Goal: Task Accomplishment & Management: Use online tool/utility

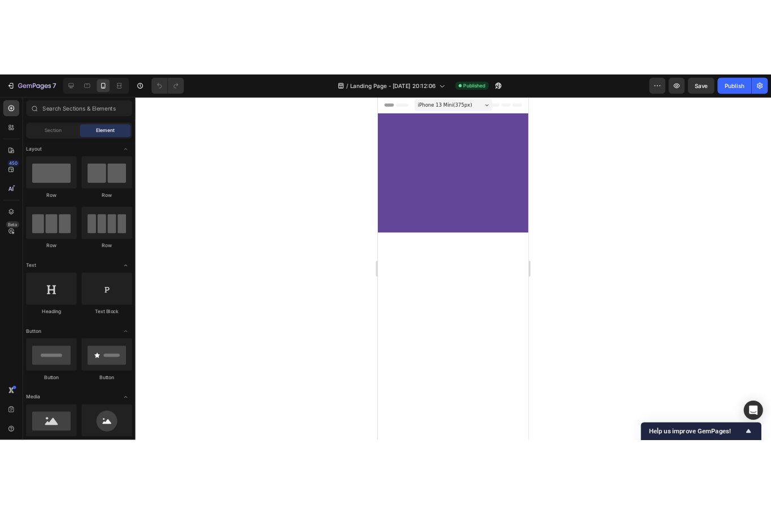
scroll to position [2372, 0]
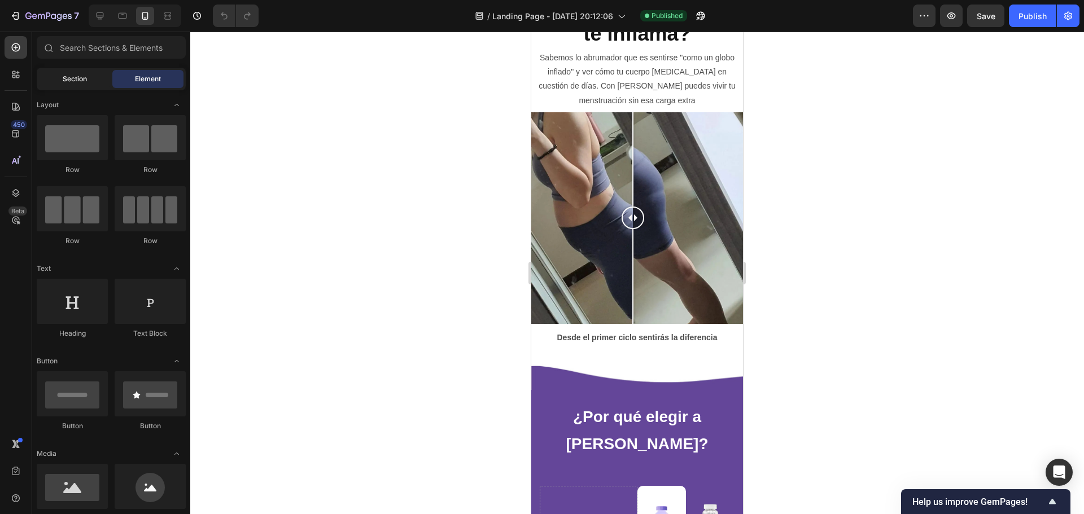
click at [73, 74] on span "Section" at bounding box center [75, 79] width 24 height 10
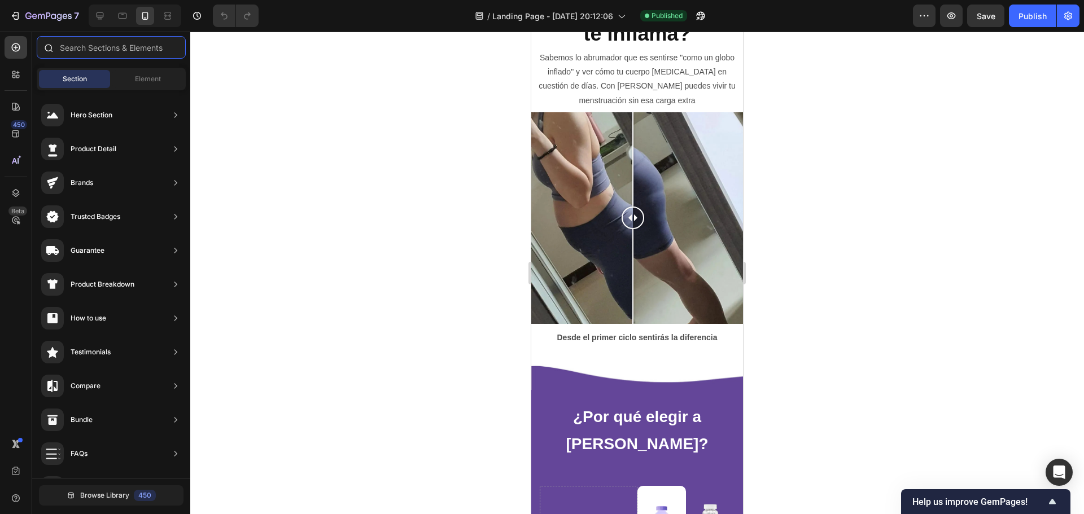
click at [99, 44] on input "text" at bounding box center [111, 47] width 149 height 23
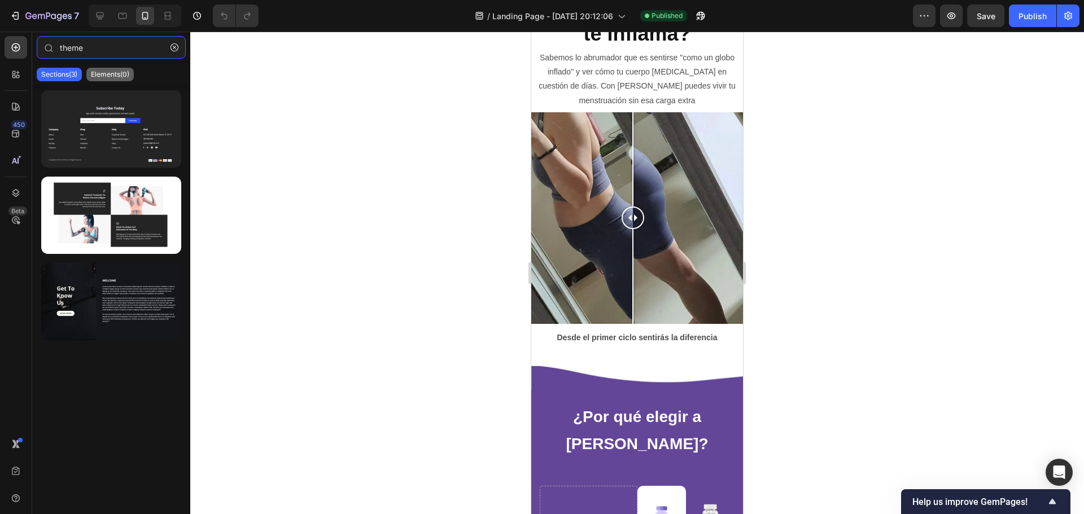
type input "theme"
click at [99, 72] on p "Elements(0)" at bounding box center [110, 74] width 38 height 9
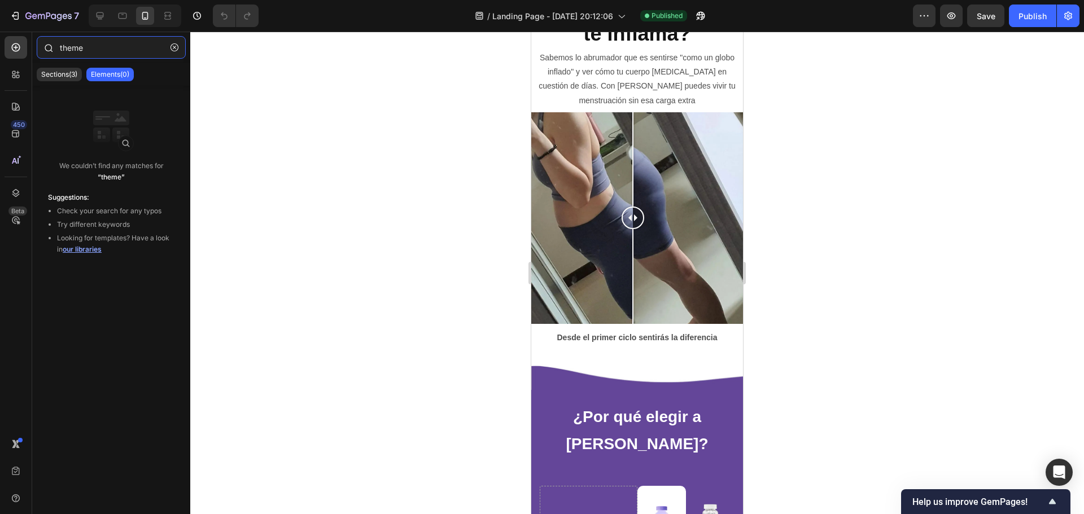
click at [106, 53] on input "theme" at bounding box center [111, 47] width 149 height 23
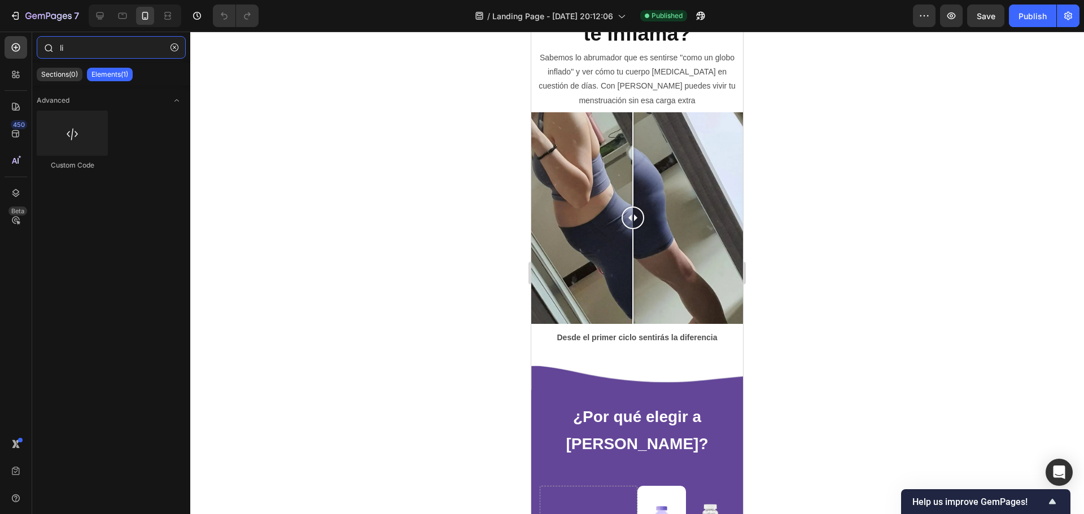
type input "l"
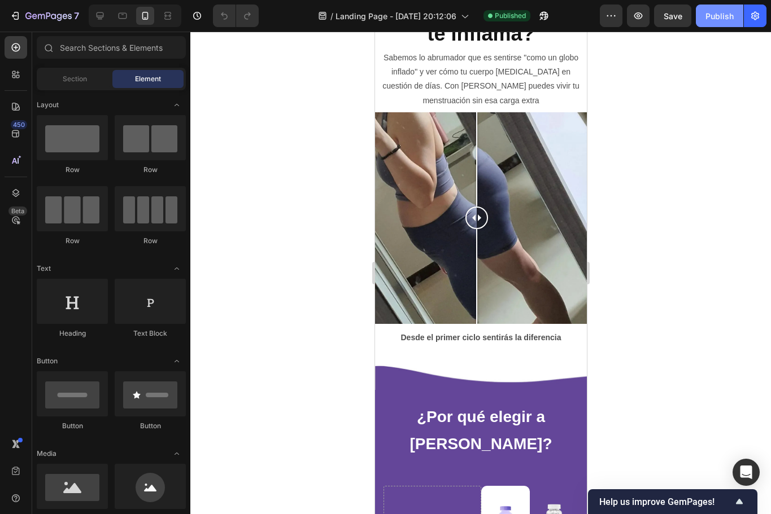
click at [713, 18] on div "Publish" at bounding box center [719, 16] width 28 height 12
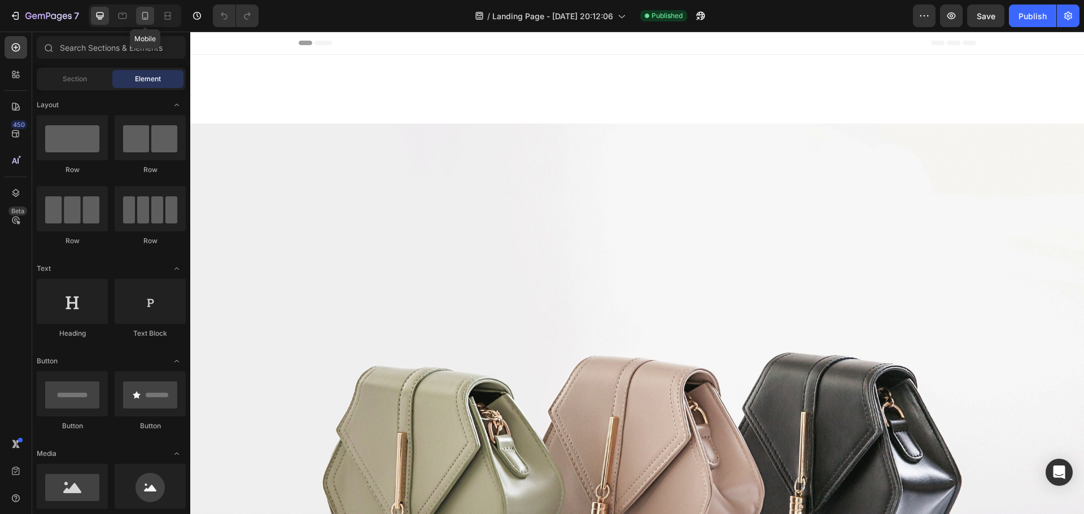
click at [142, 15] on icon at bounding box center [145, 16] width 6 height 8
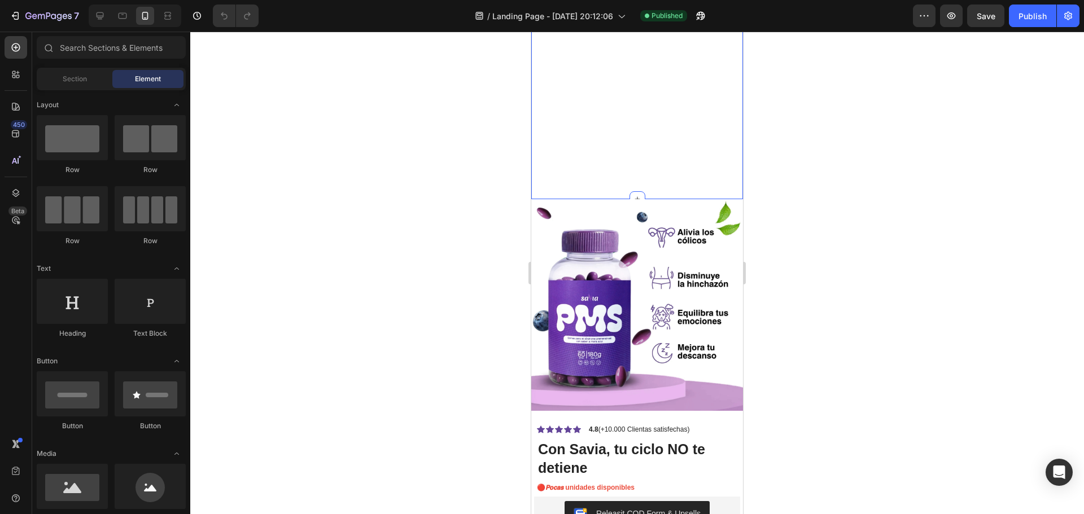
scroll to position [226, 0]
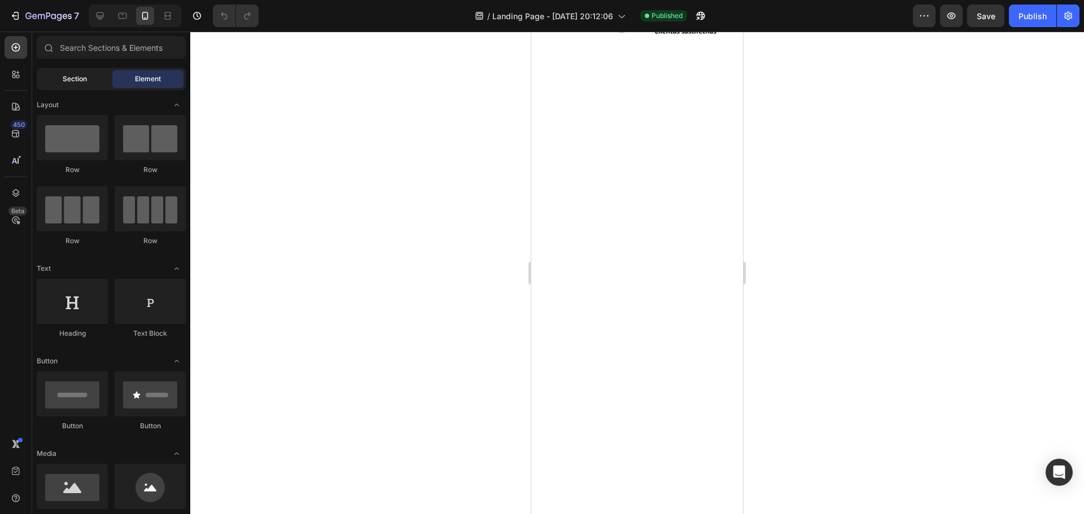
click at [63, 80] on span "Section" at bounding box center [75, 79] width 24 height 10
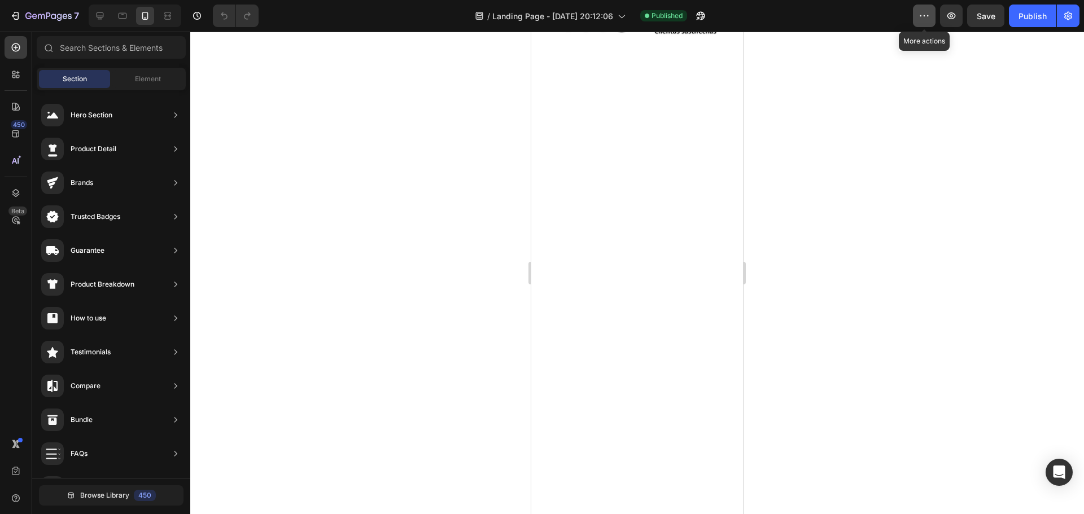
click at [922, 16] on icon "button" at bounding box center [921, 15] width 2 height 1
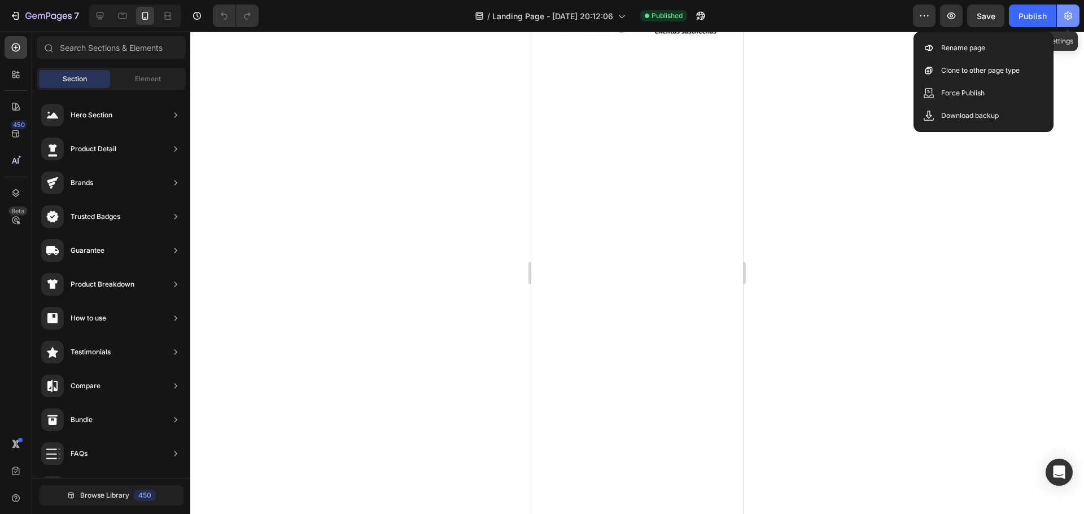
click at [1072, 12] on icon "button" at bounding box center [1068, 15] width 11 height 11
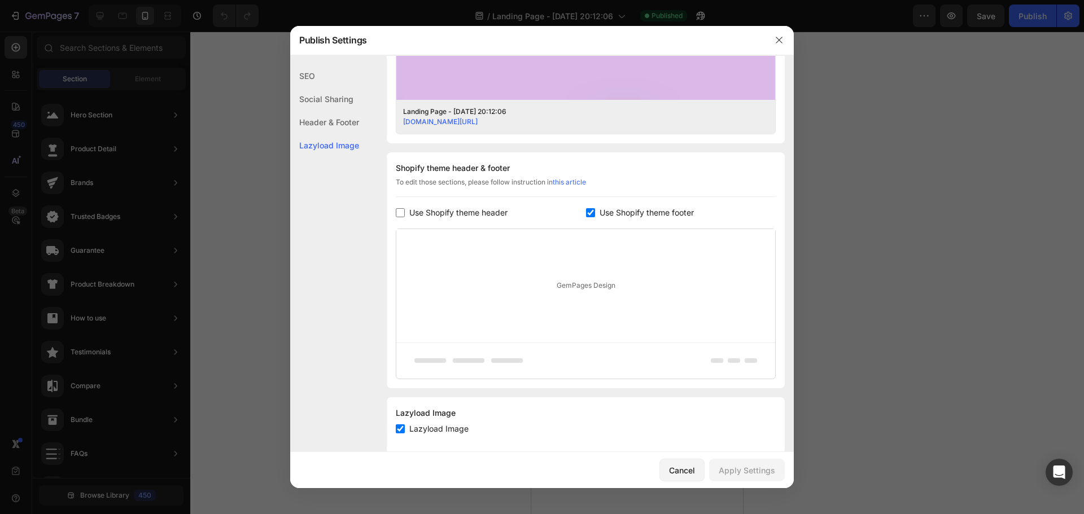
scroll to position [462, 0]
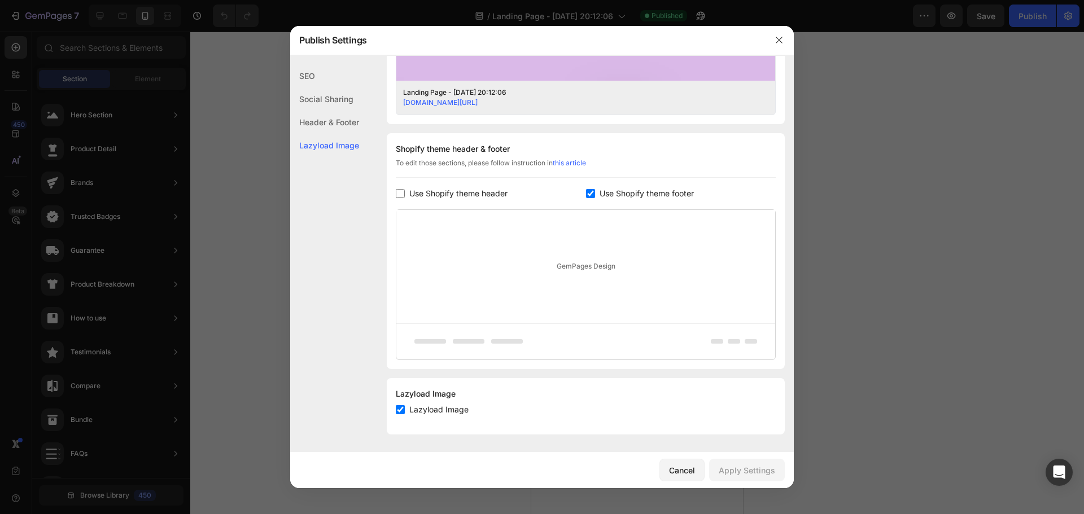
click at [264, 134] on div at bounding box center [542, 257] width 1084 height 514
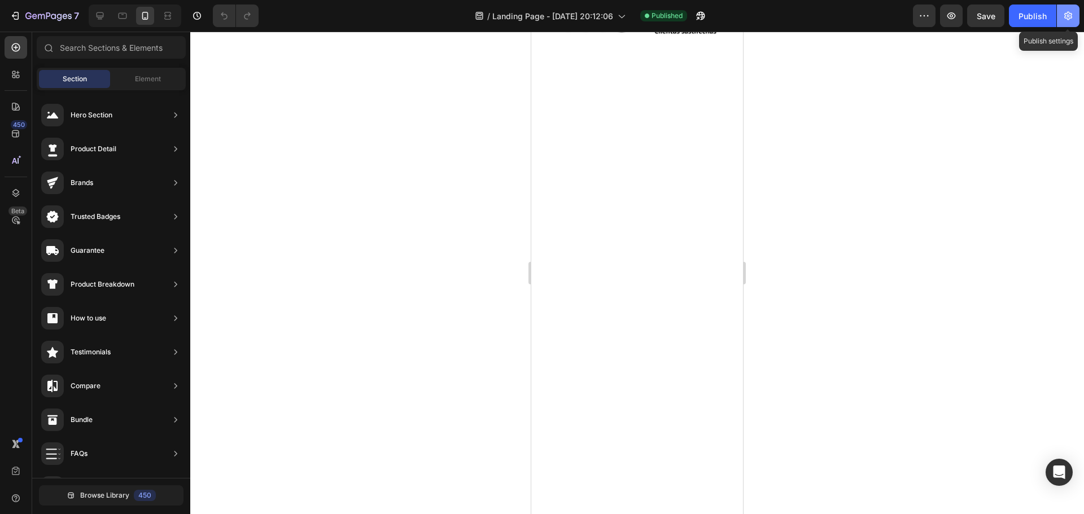
click at [1072, 16] on icon "button" at bounding box center [1068, 15] width 11 height 11
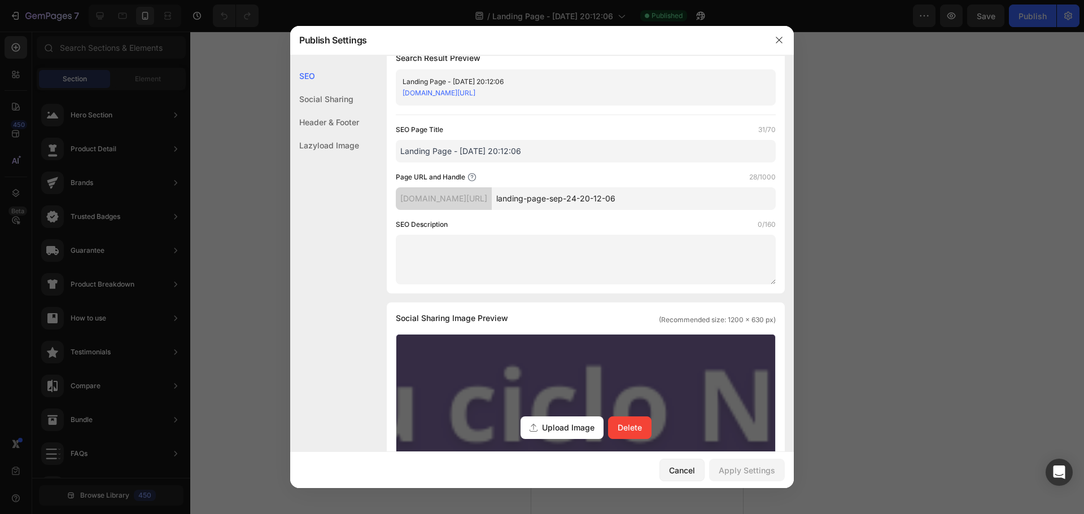
scroll to position [0, 0]
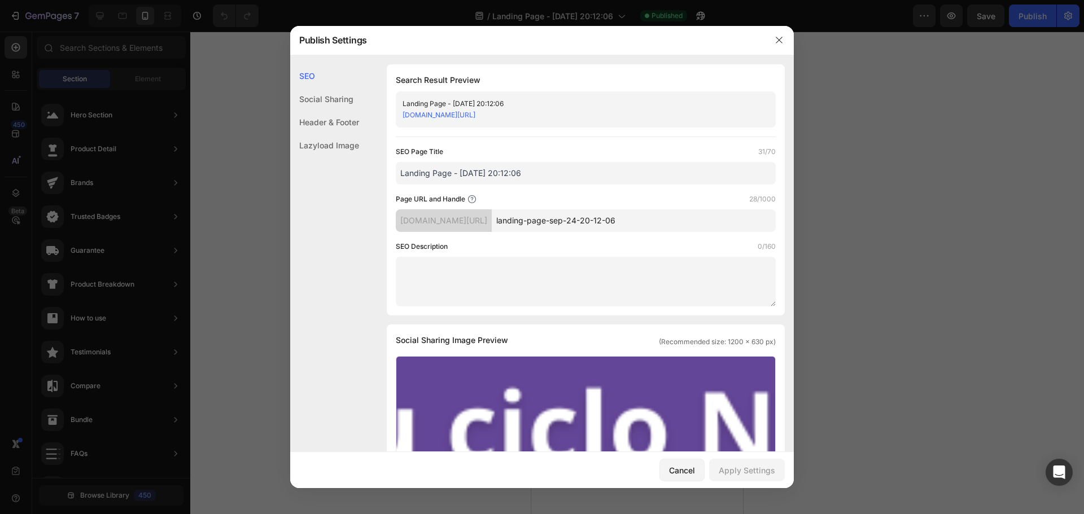
click at [233, 237] on div at bounding box center [542, 257] width 1084 height 514
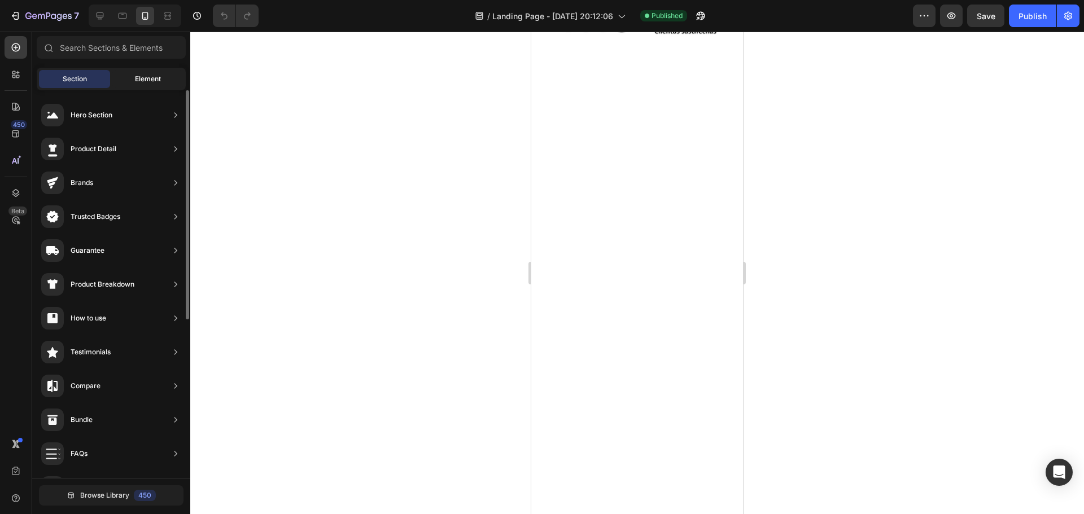
click at [139, 80] on span "Element" at bounding box center [148, 79] width 26 height 10
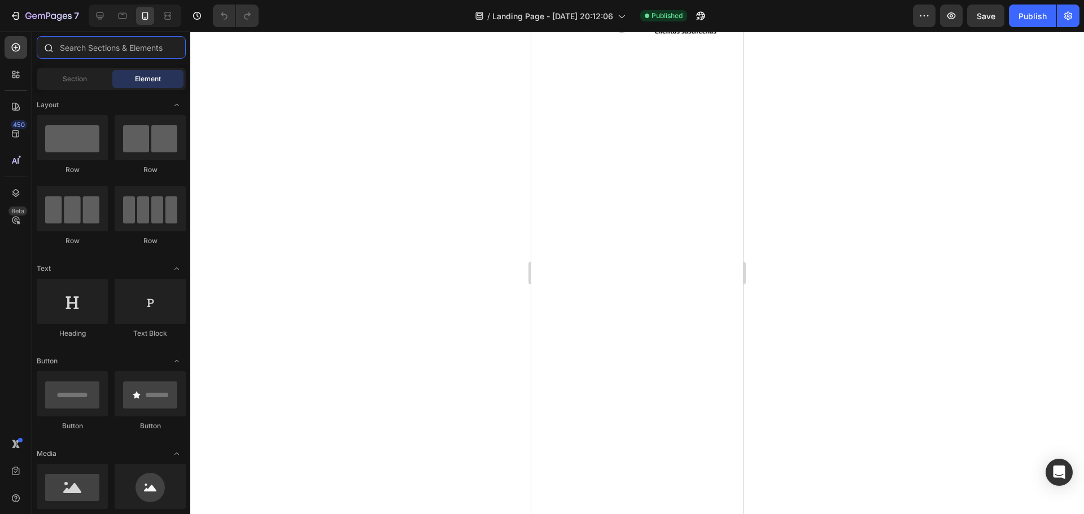
click at [95, 47] on input "text" at bounding box center [111, 47] width 149 height 23
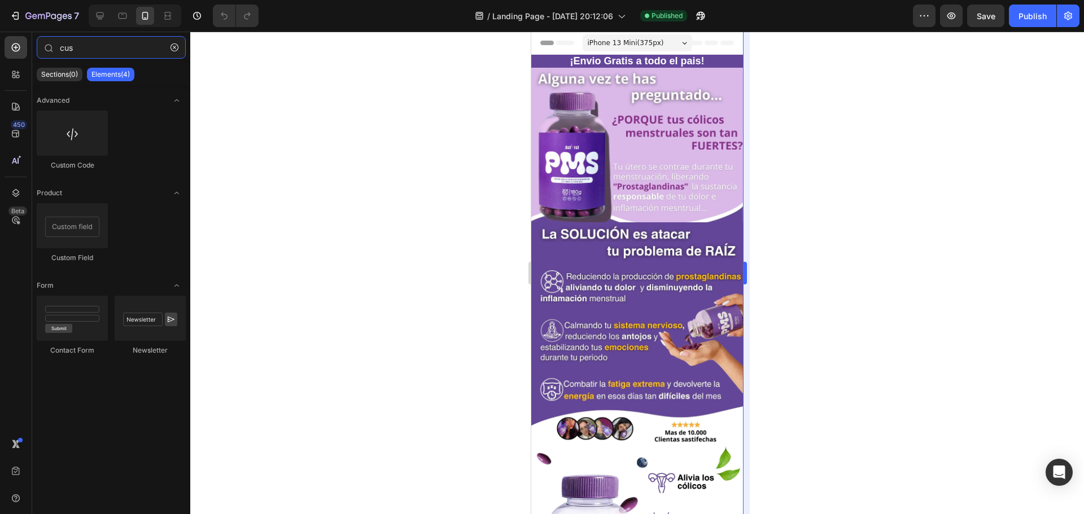
type input "cus"
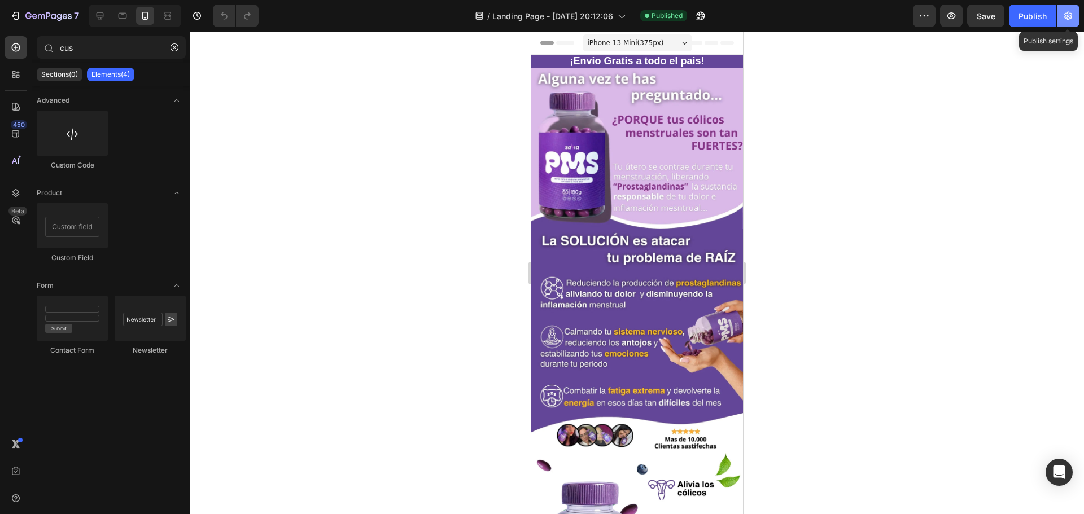
click at [1074, 13] on button "button" at bounding box center [1068, 16] width 23 height 23
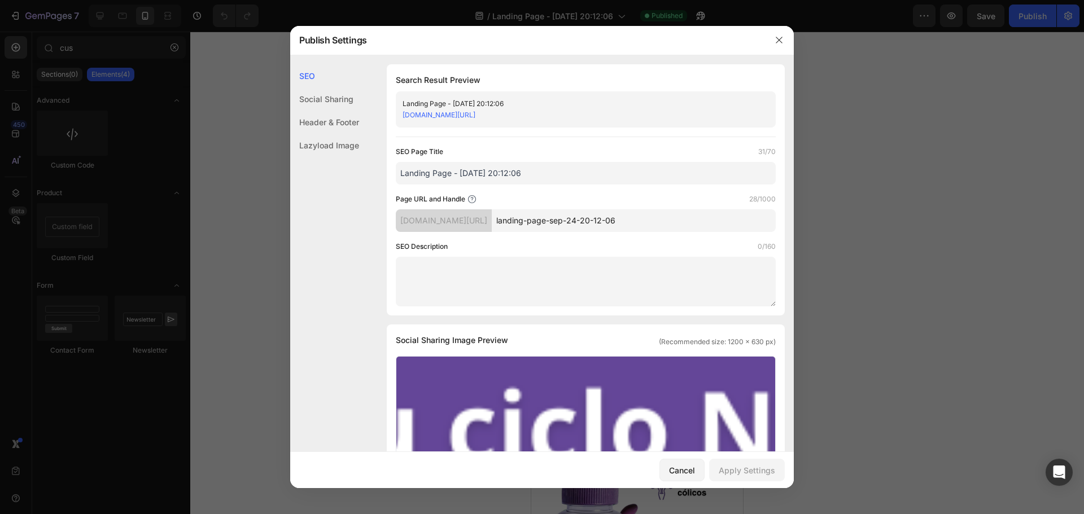
click at [353, 117] on div "Header & Footer" at bounding box center [324, 122] width 69 height 23
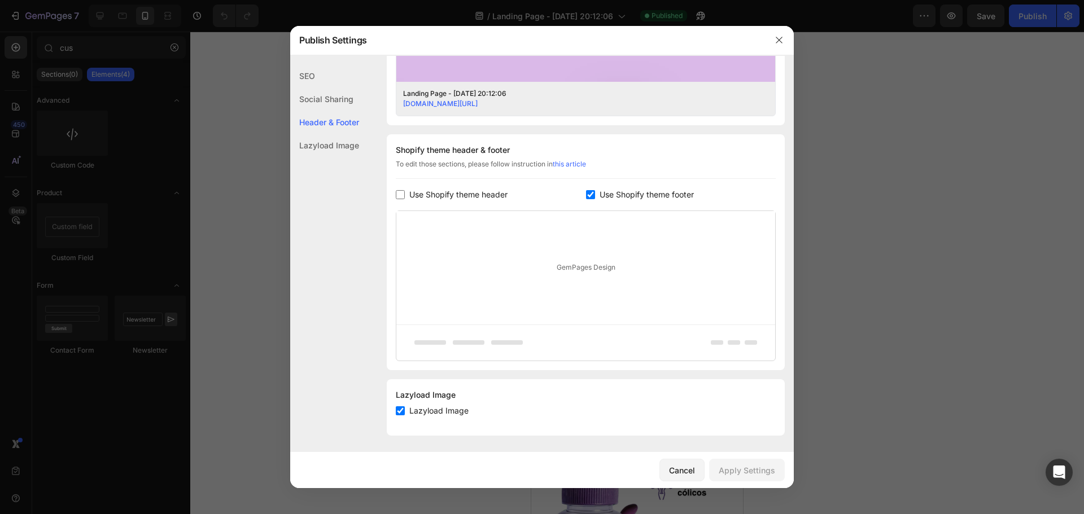
scroll to position [462, 0]
click at [550, 253] on div "GemPages Design" at bounding box center [585, 267] width 379 height 114
click at [570, 163] on link "this article" at bounding box center [569, 163] width 33 height 8
click at [406, 191] on label "Use Shopify theme header" at bounding box center [456, 194] width 103 height 14
checkbox input "true"
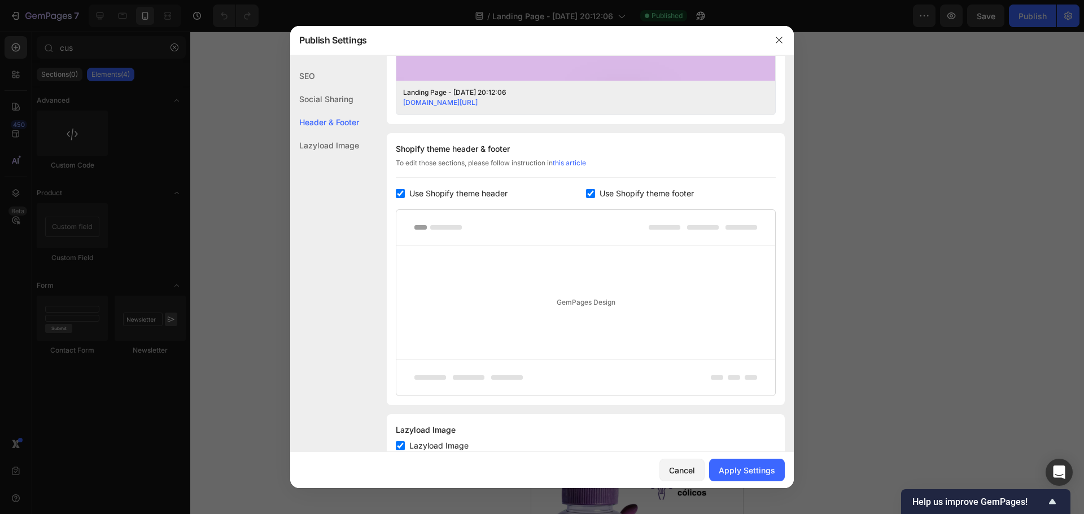
click at [586, 197] on input "checkbox" at bounding box center [590, 193] width 9 height 9
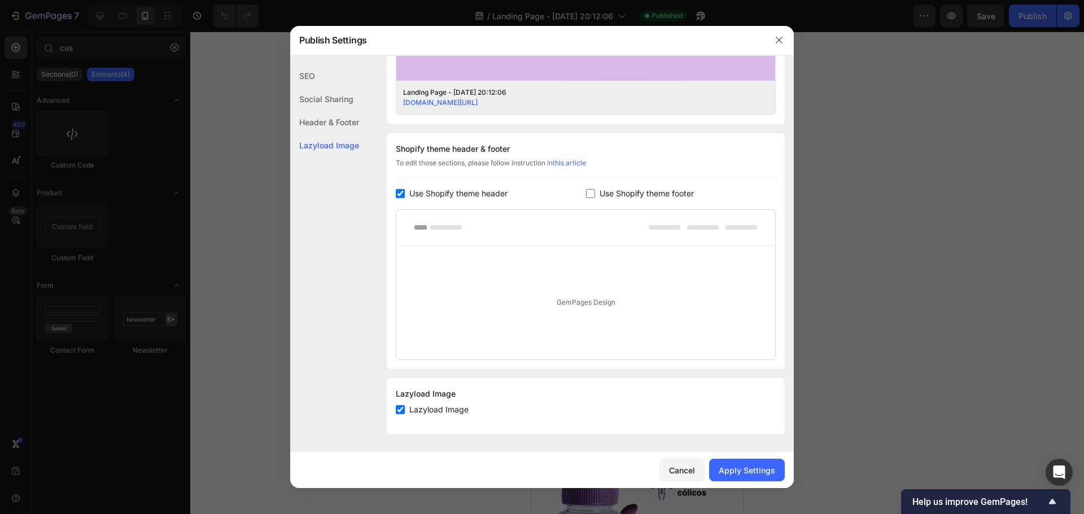
click at [545, 299] on div "GemPages Design" at bounding box center [585, 303] width 379 height 114
click at [587, 194] on input "checkbox" at bounding box center [590, 193] width 9 height 9
checkbox input "true"
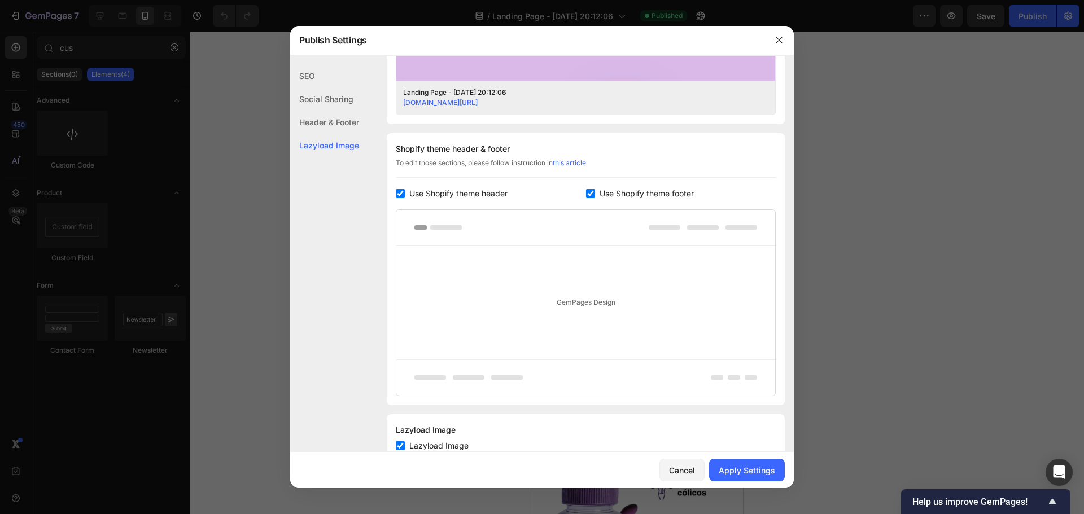
click at [400, 190] on input "checkbox" at bounding box center [400, 193] width 9 height 9
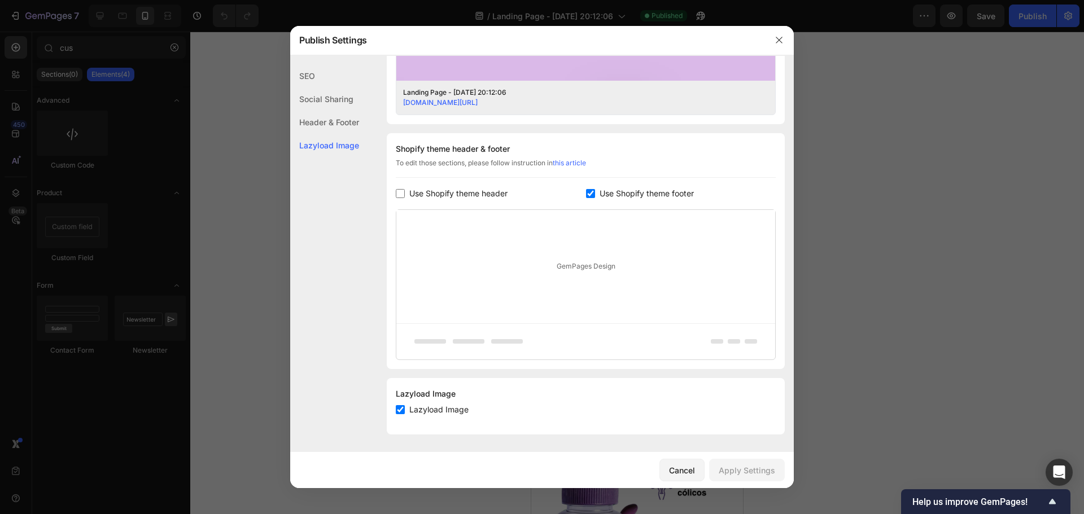
click at [404, 190] on input "checkbox" at bounding box center [400, 193] width 9 height 9
checkbox input "true"
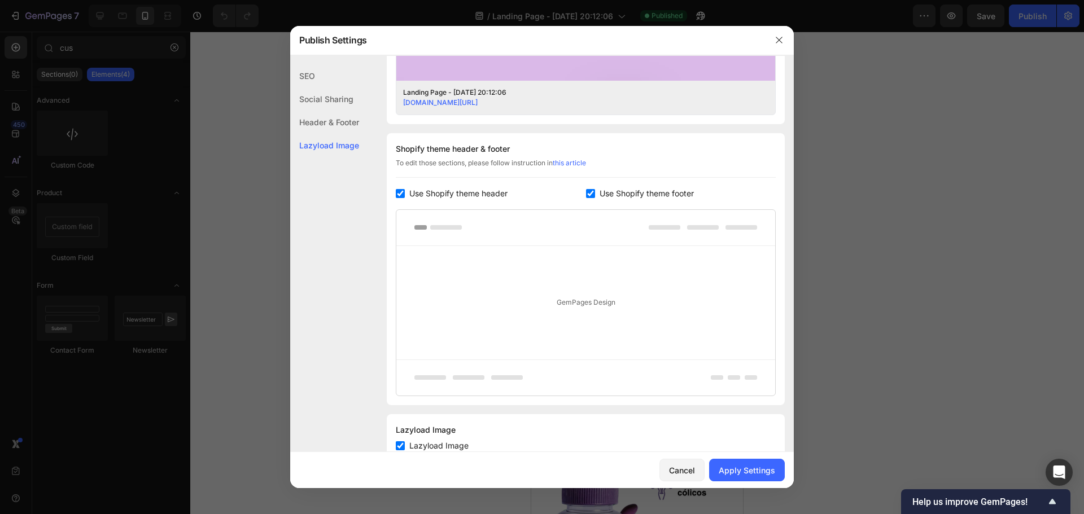
click at [595, 194] on label "Use Shopify theme footer" at bounding box center [644, 194] width 99 height 14
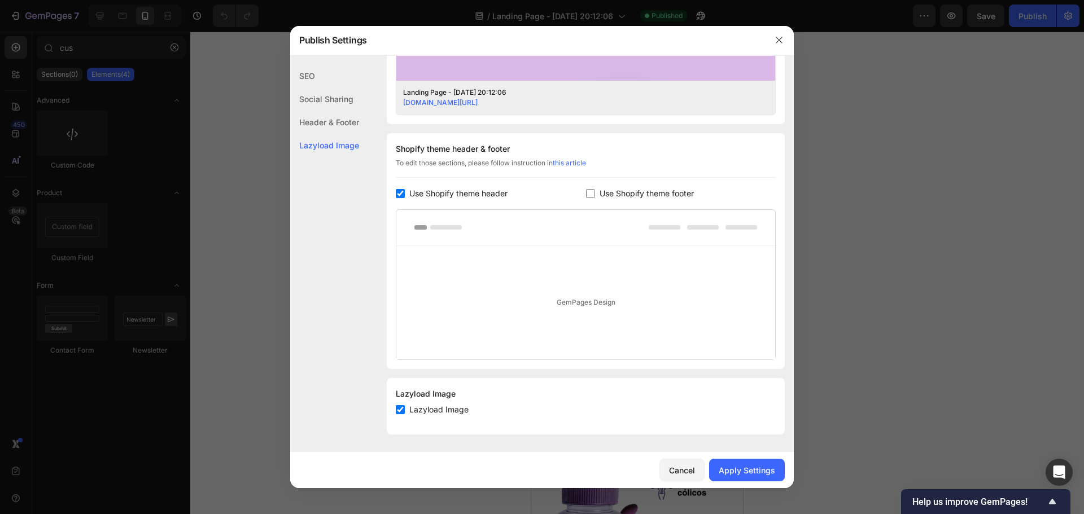
click at [588, 197] on input "checkbox" at bounding box center [590, 193] width 9 height 9
checkbox input "true"
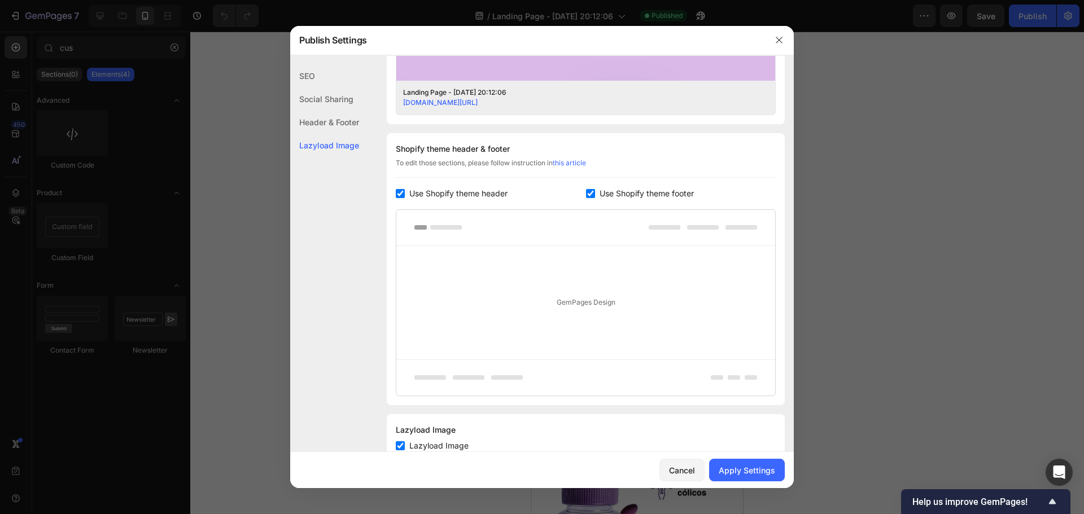
click at [405, 187] on label "Use Shopify theme header" at bounding box center [456, 194] width 103 height 14
checkbox input "false"
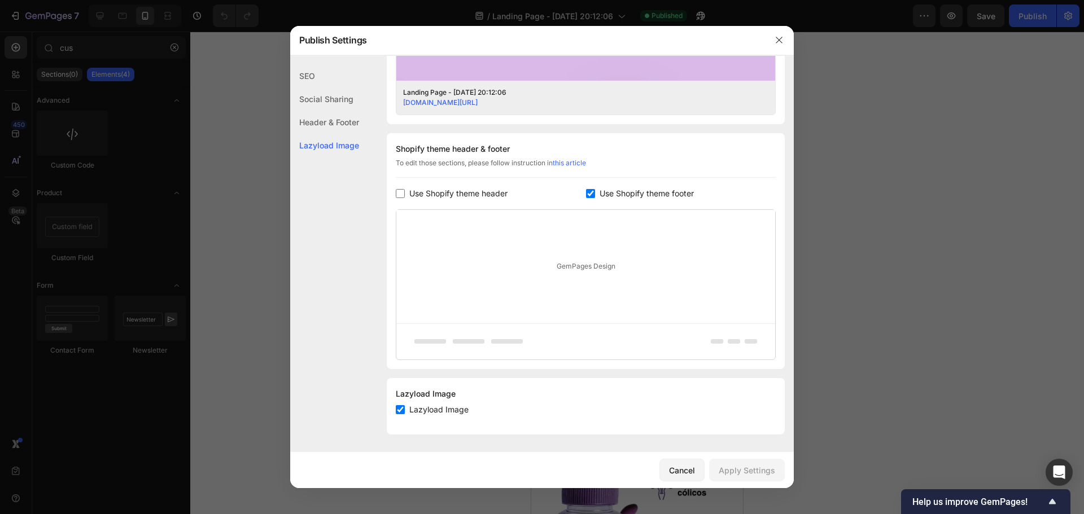
click at [347, 127] on div "Header & Footer" at bounding box center [324, 122] width 69 height 23
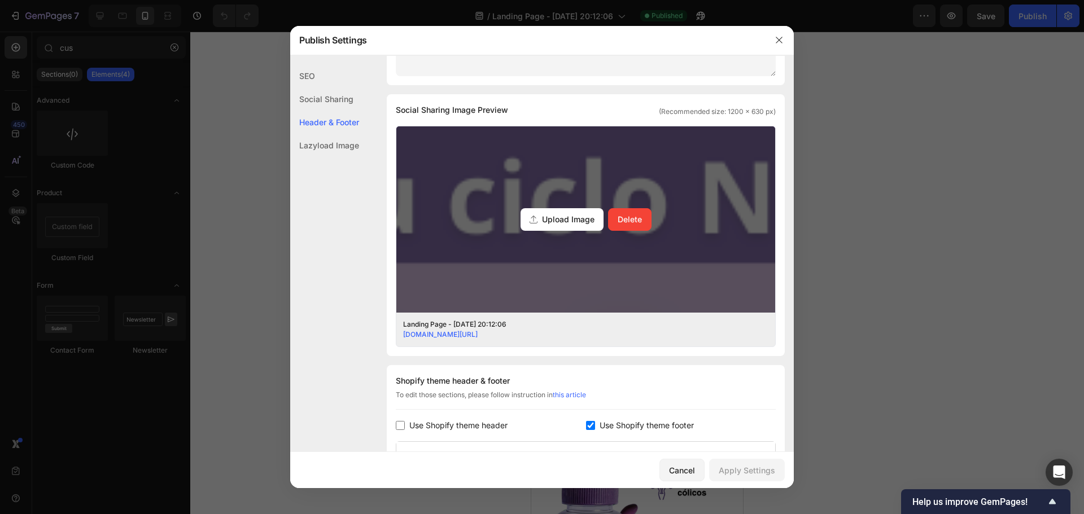
scroll to position [180, 0]
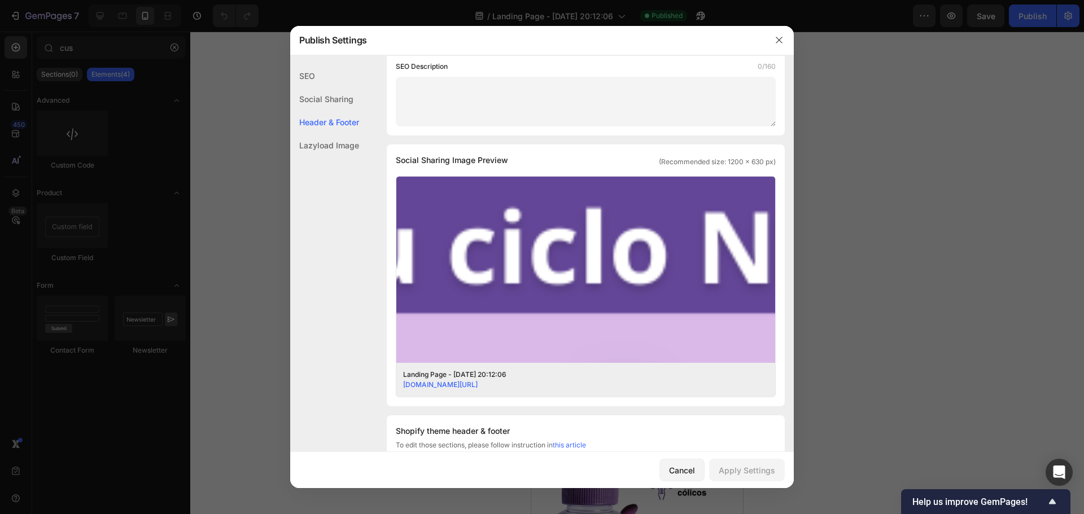
click at [322, 118] on div "Header & Footer" at bounding box center [324, 122] width 69 height 23
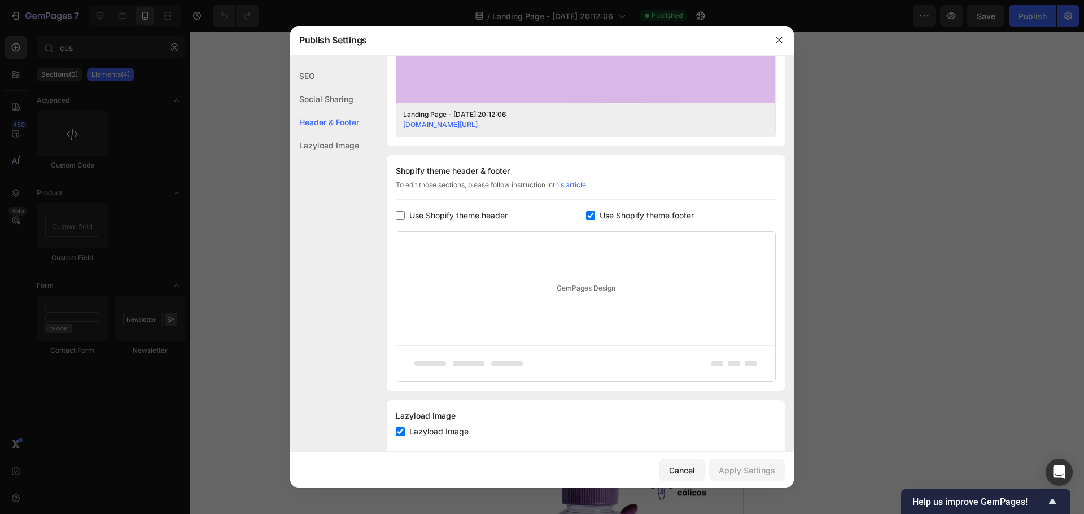
scroll to position [462, 0]
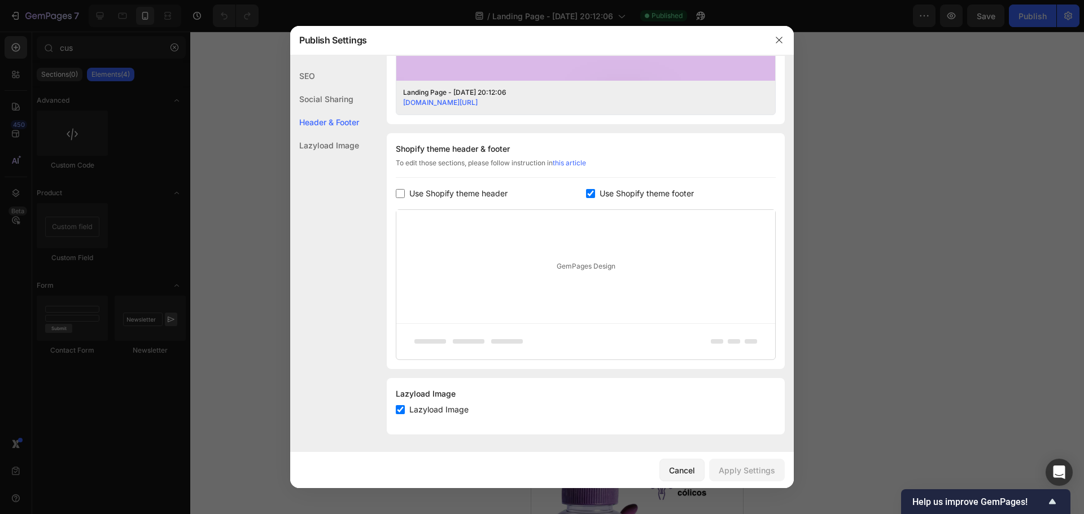
click at [833, 209] on div at bounding box center [542, 257] width 1084 height 514
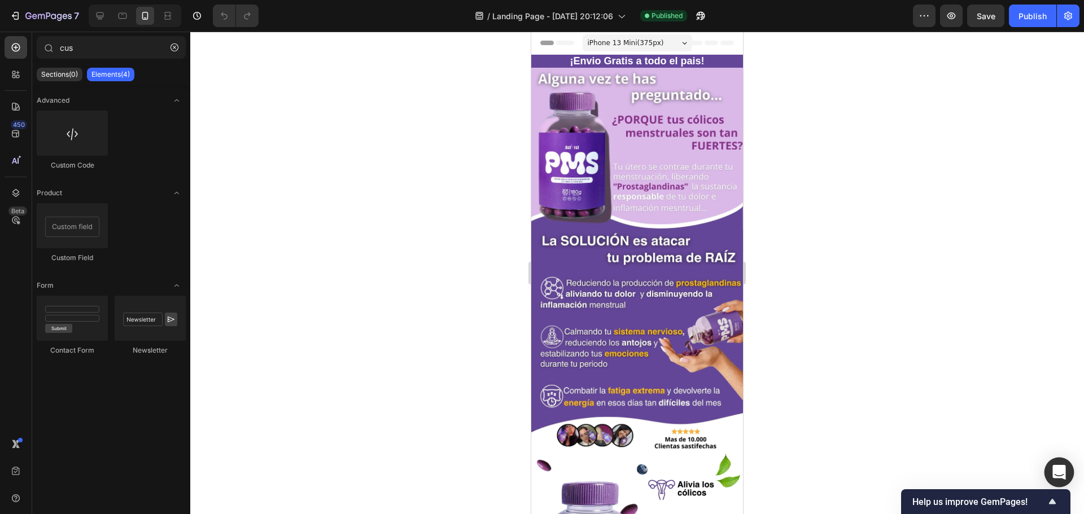
click at [1063, 466] on icon "Open Intercom Messenger" at bounding box center [1059, 472] width 15 height 15
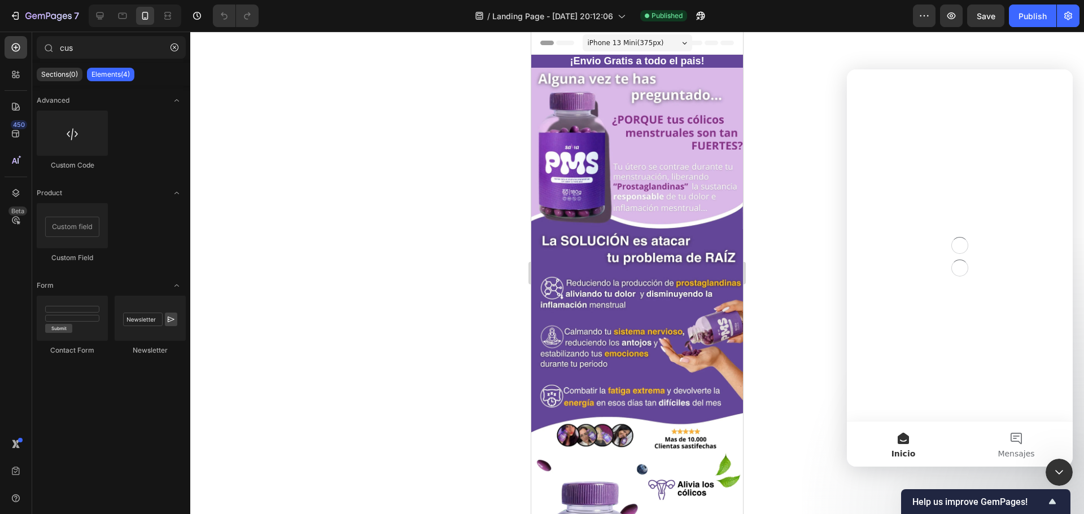
scroll to position [0, 0]
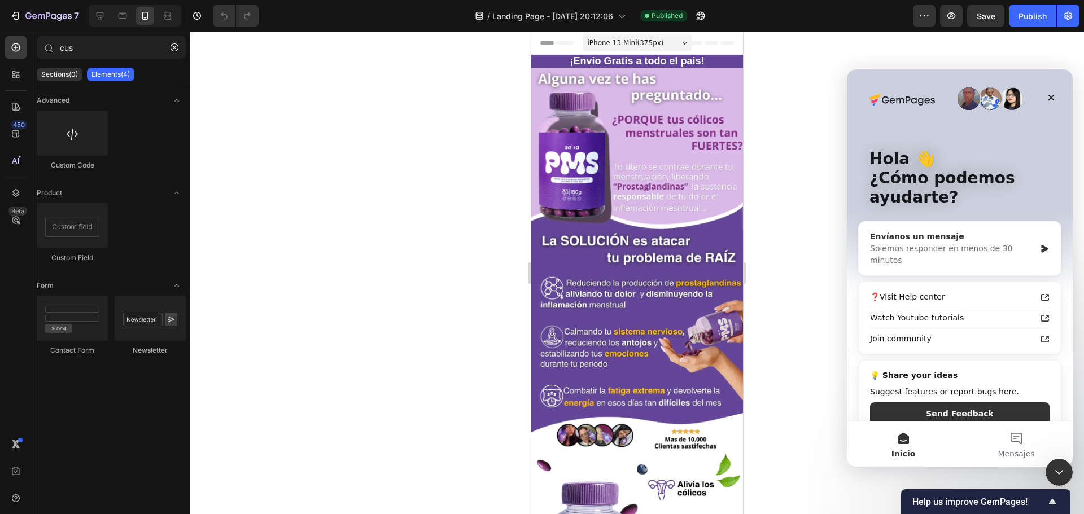
click at [949, 252] on div "Solemos responder en menos de 30 minutos" at bounding box center [952, 255] width 165 height 24
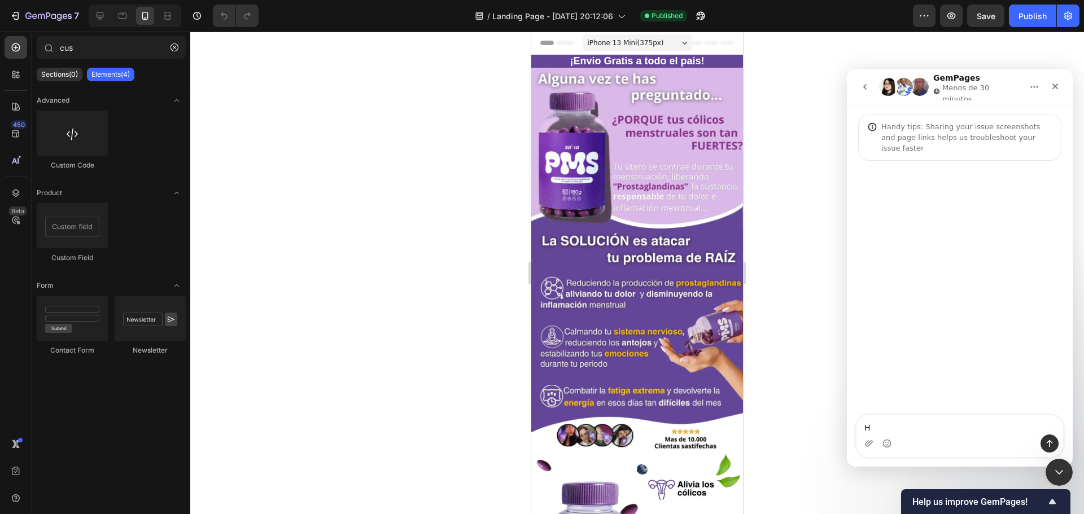
type textarea "Hi"
